Goal: Information Seeking & Learning: Learn about a topic

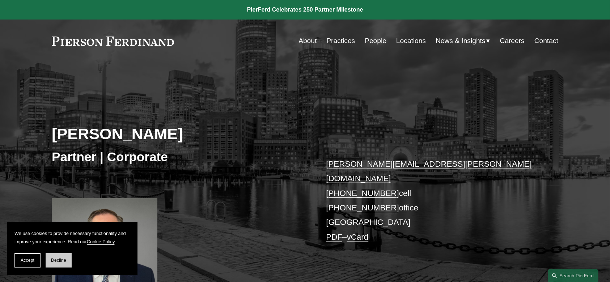
click at [59, 262] on span "Decline" at bounding box center [58, 260] width 15 height 5
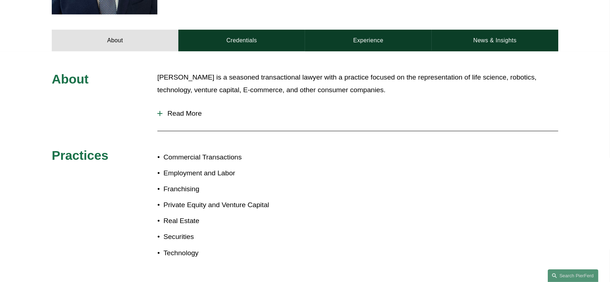
scroll to position [330, 0]
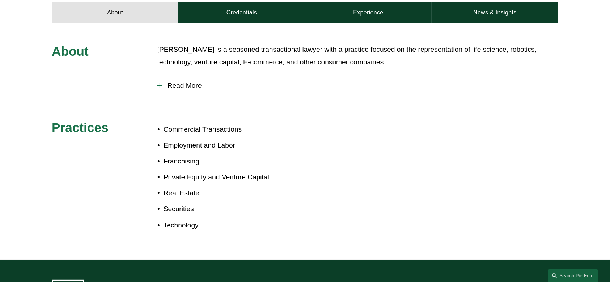
click at [191, 82] on span "Read More" at bounding box center [360, 86] width 396 height 8
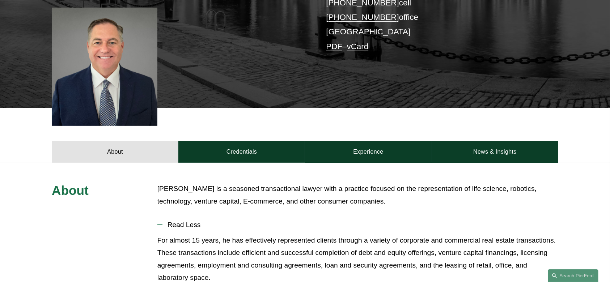
scroll to position [136, 0]
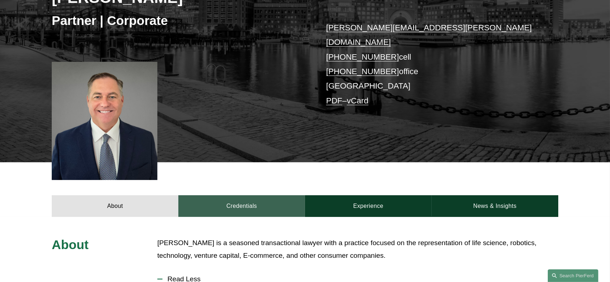
click at [266, 195] on link "Credentials" at bounding box center [241, 206] width 127 height 22
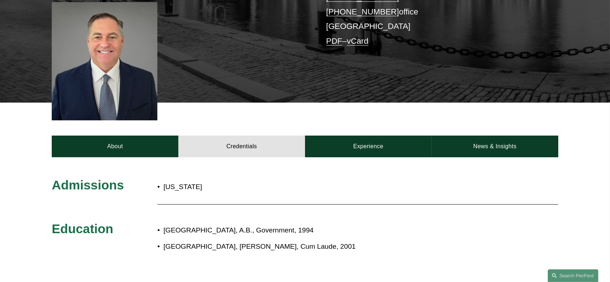
scroll to position [199, 0]
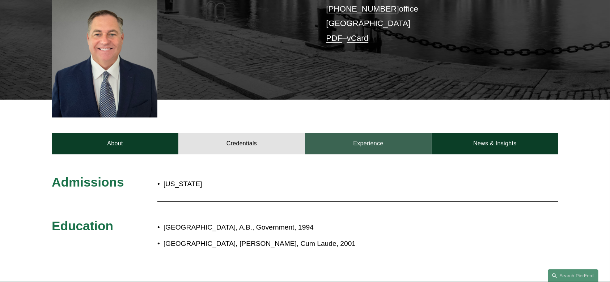
click at [366, 133] on link "Experience" at bounding box center [368, 144] width 127 height 22
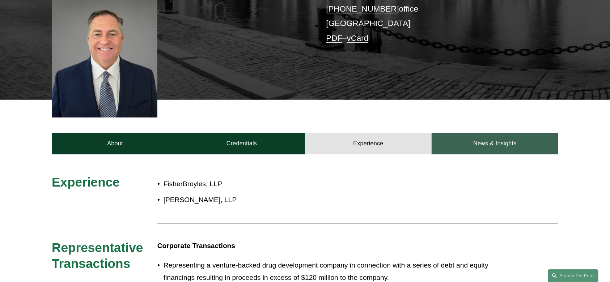
click at [467, 137] on link "News & Insights" at bounding box center [495, 144] width 127 height 22
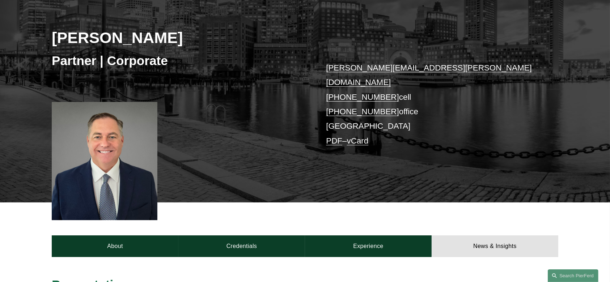
scroll to position [80, 0]
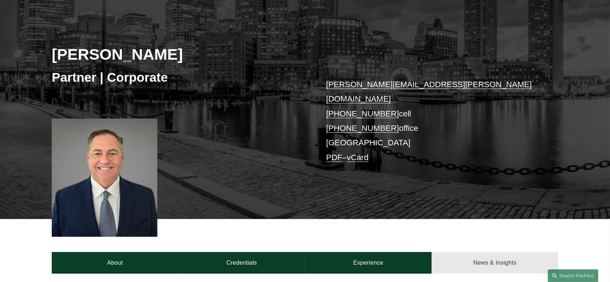
click at [475, 252] on link "News & Insights" at bounding box center [495, 263] width 127 height 22
click at [485, 255] on link "News & Insights" at bounding box center [495, 263] width 127 height 22
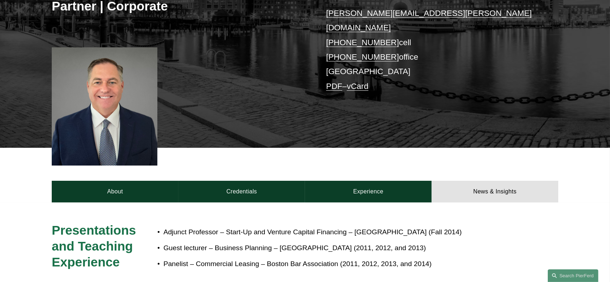
scroll to position [193, 0]
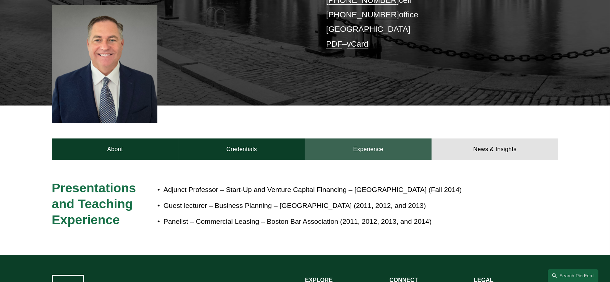
click at [360, 139] on link "Experience" at bounding box center [368, 150] width 127 height 22
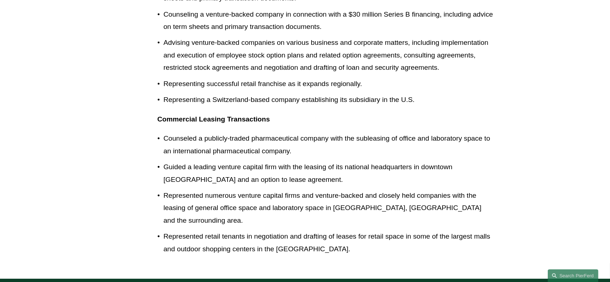
scroll to position [585, 0]
